Goal: Transaction & Acquisition: Purchase product/service

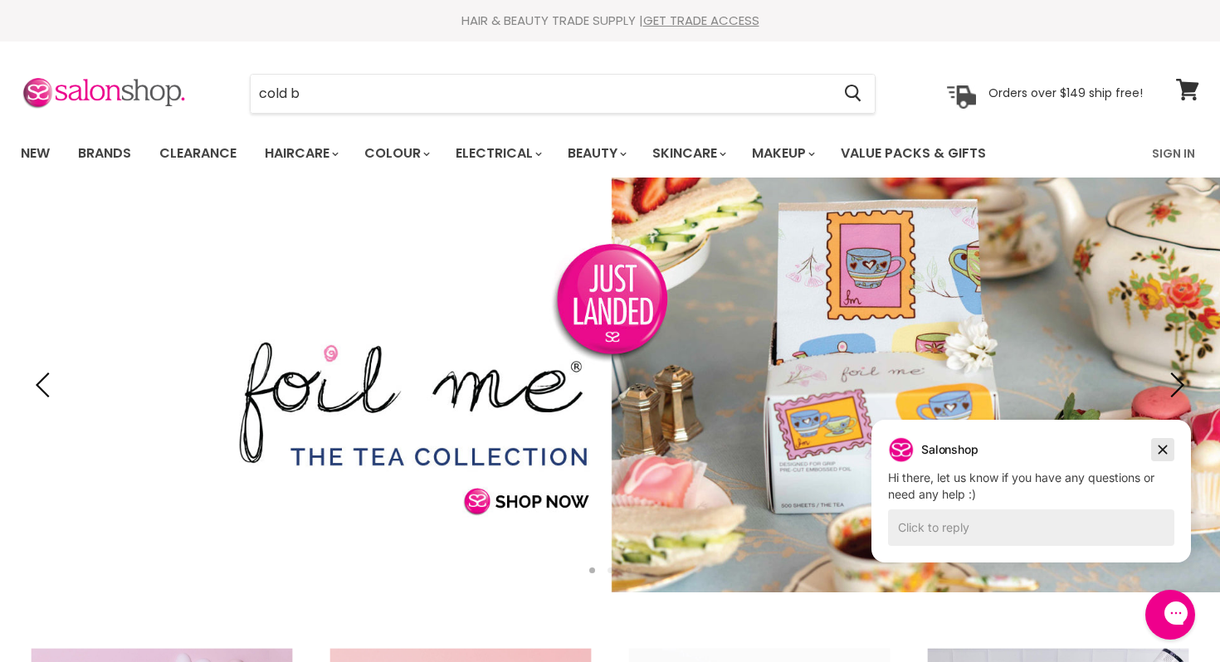
click at [1164, 449] on icon "Dismiss campaign" at bounding box center [1162, 450] width 17 height 20
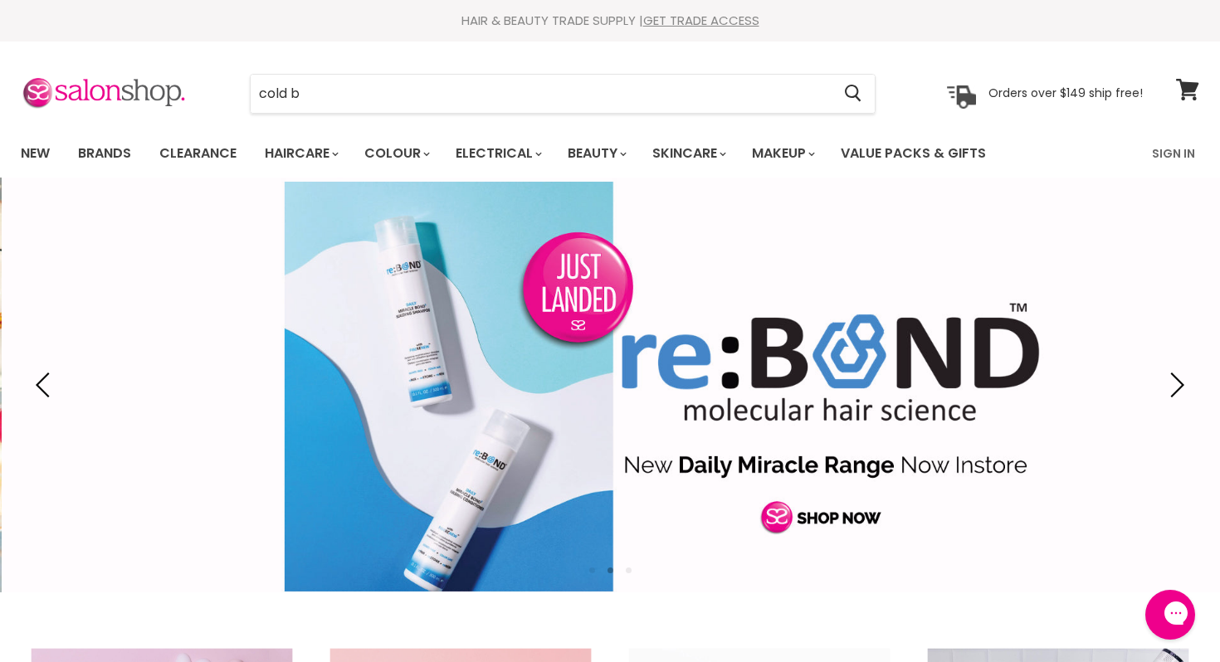
click at [428, 121] on section "Menu cold b Cancel" at bounding box center [610, 85] width 1220 height 88
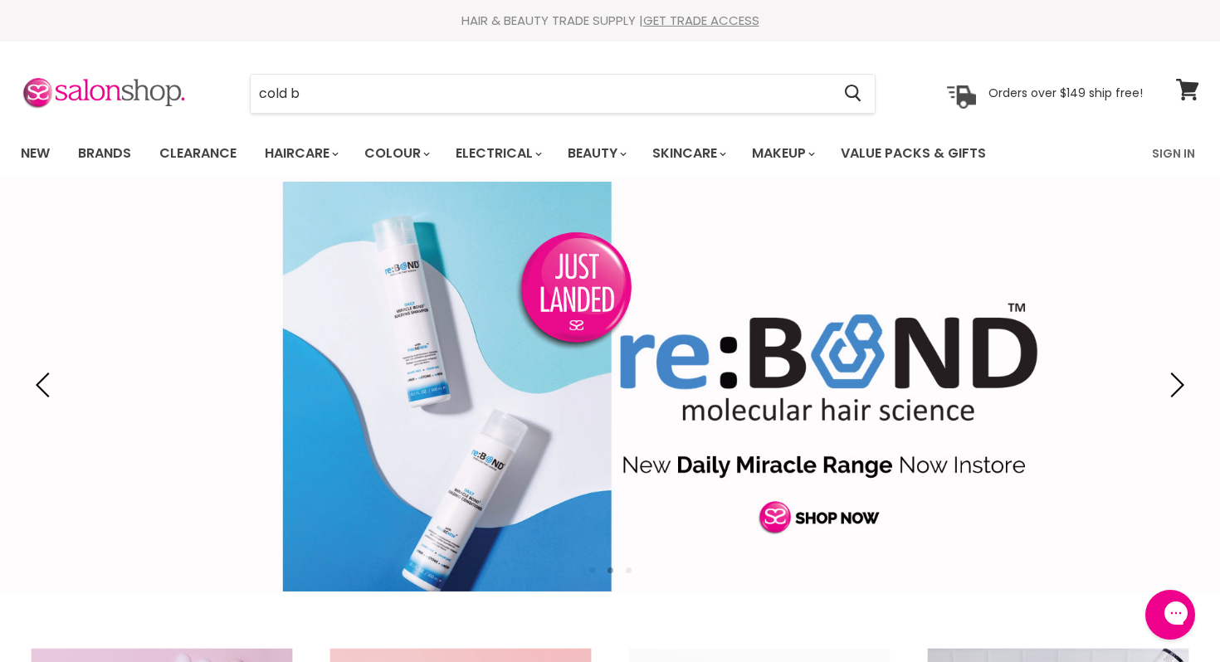
click at [423, 115] on section "Menu cold b Cancel" at bounding box center [610, 85] width 1220 height 88
click at [414, 104] on input "cold b" at bounding box center [541, 94] width 580 height 38
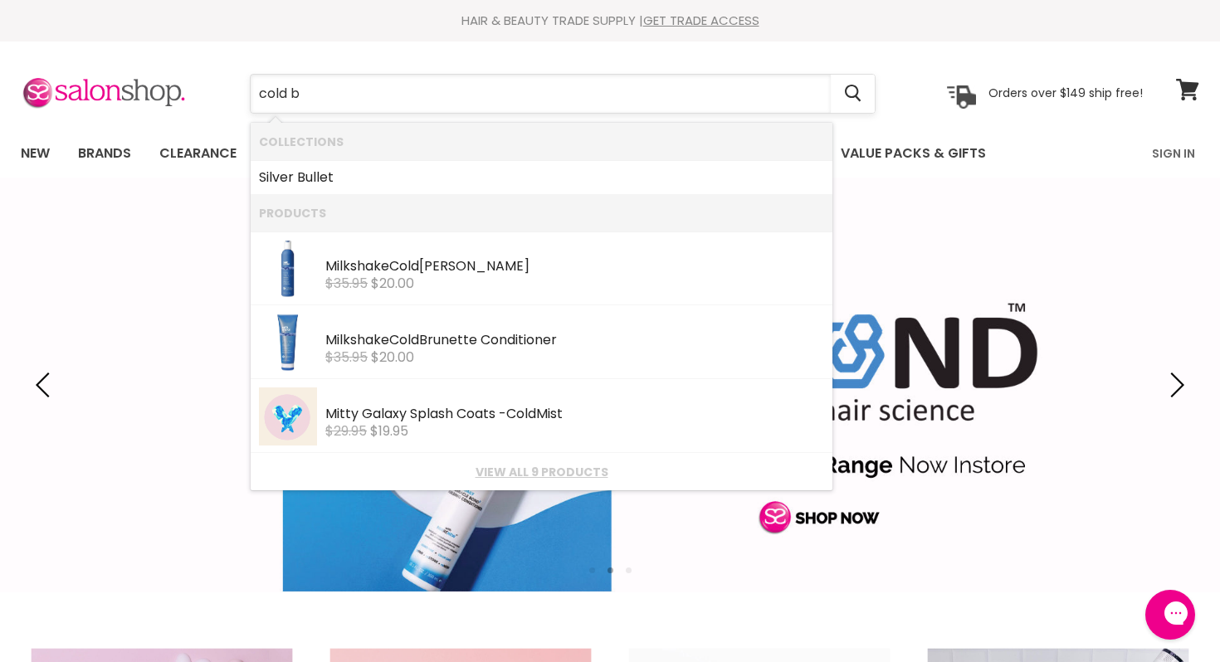
type input "cold br"
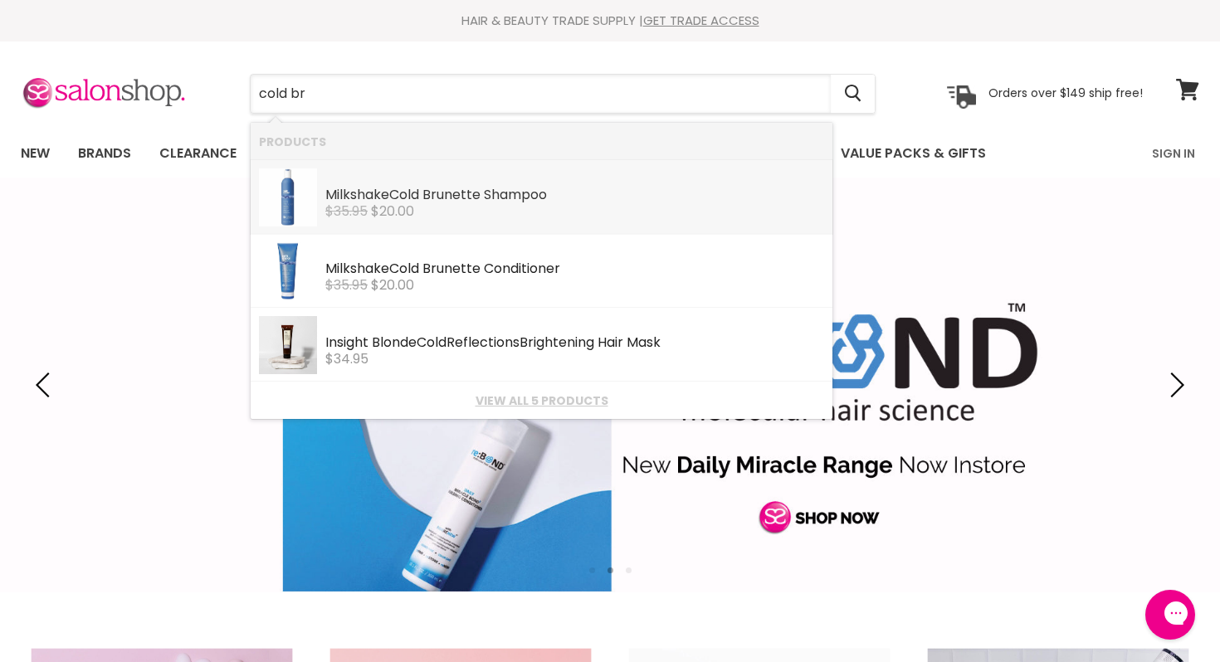
click at [475, 202] on div "Milkshake Cold Br unette Shampoo" at bounding box center [574, 196] width 499 height 17
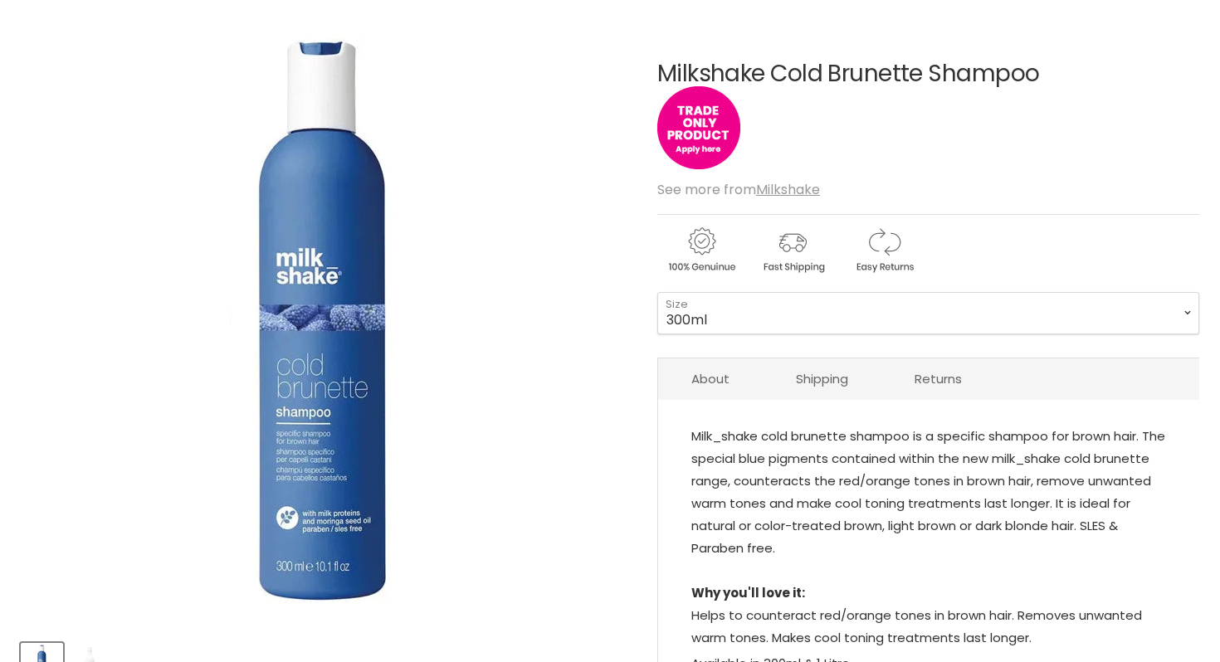
scroll to position [181, 0]
click at [757, 305] on select "300ml 1 Litre" at bounding box center [928, 312] width 542 height 41
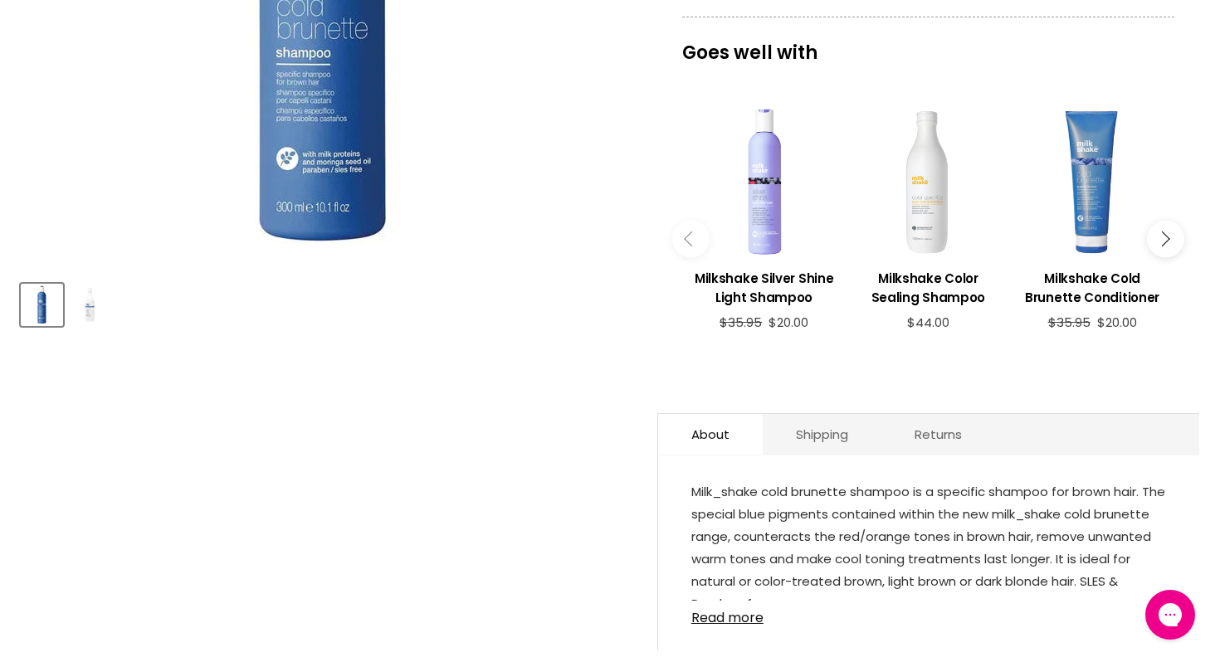
scroll to position [362, 0]
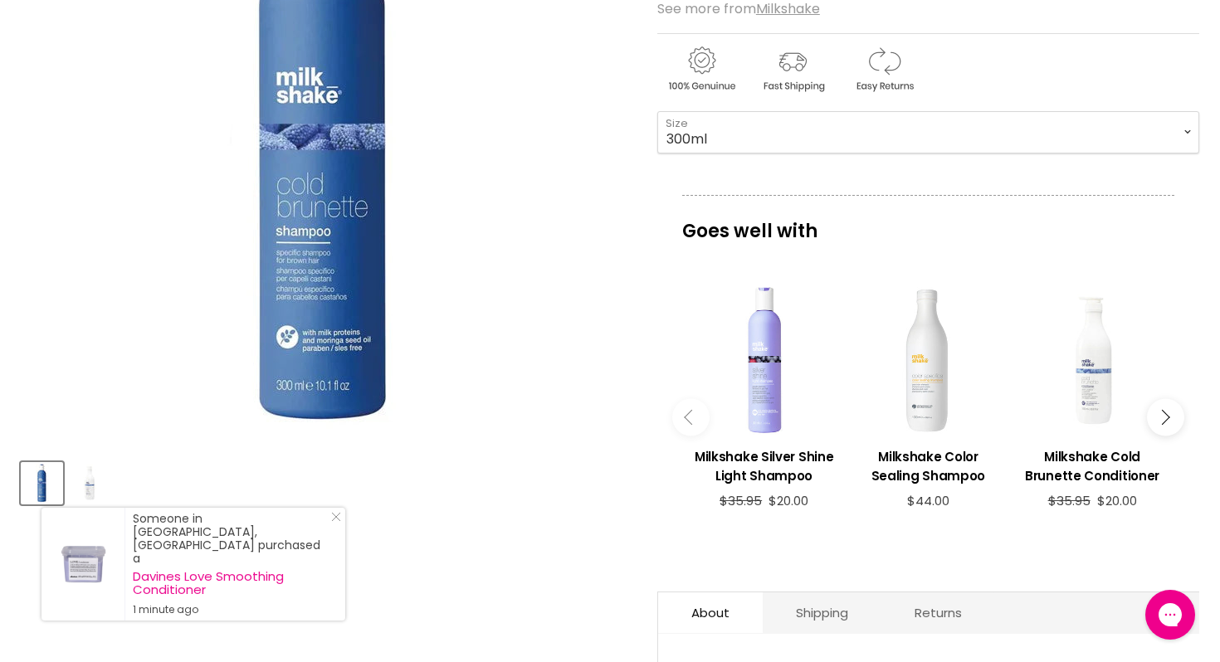
click at [1074, 377] on div "Main content" at bounding box center [1092, 361] width 148 height 148
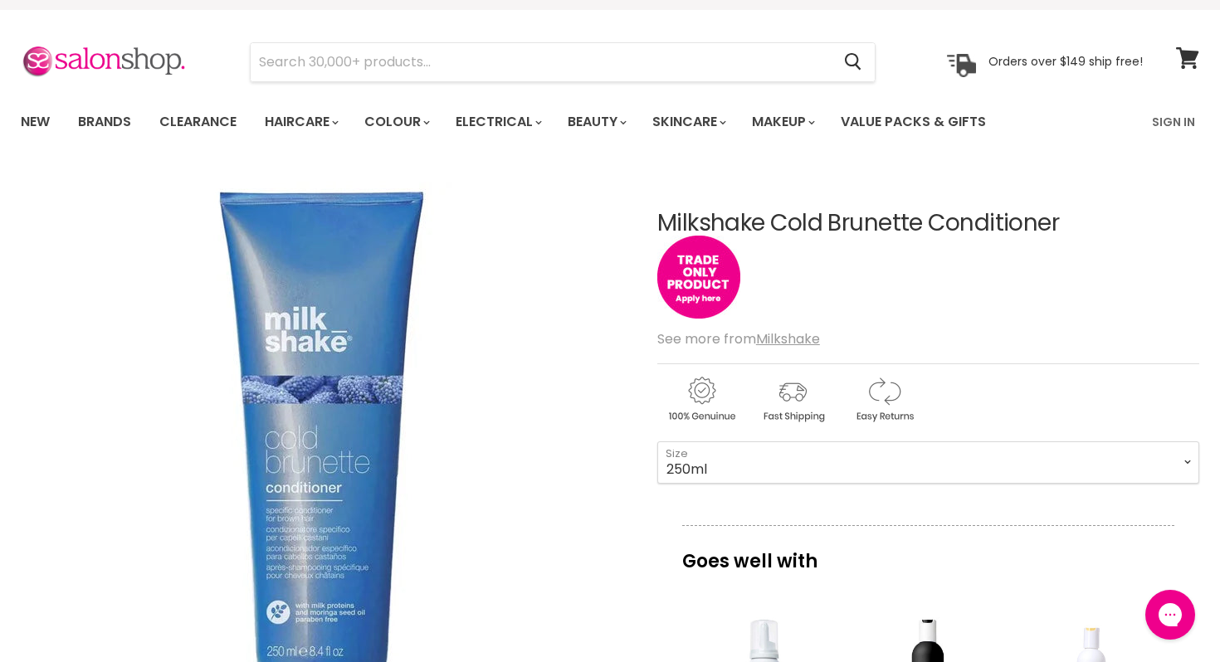
scroll to position [31, 0]
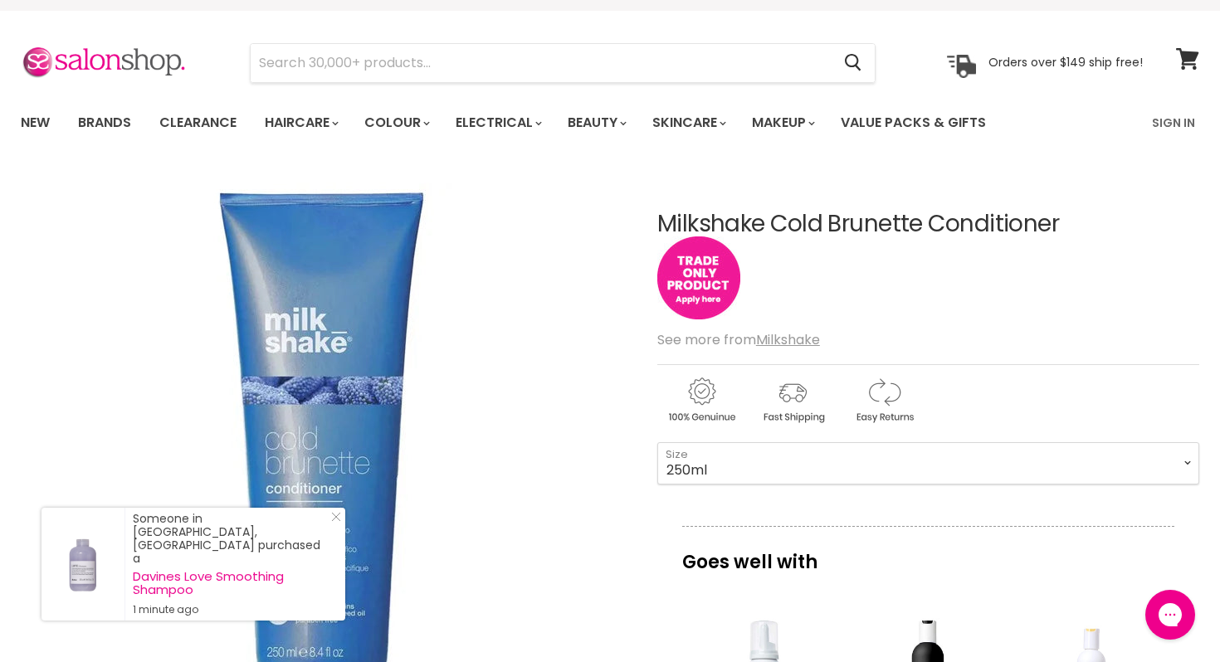
click at [706, 283] on img "Main content" at bounding box center [698, 278] width 83 height 83
